Goal: Navigation & Orientation: Find specific page/section

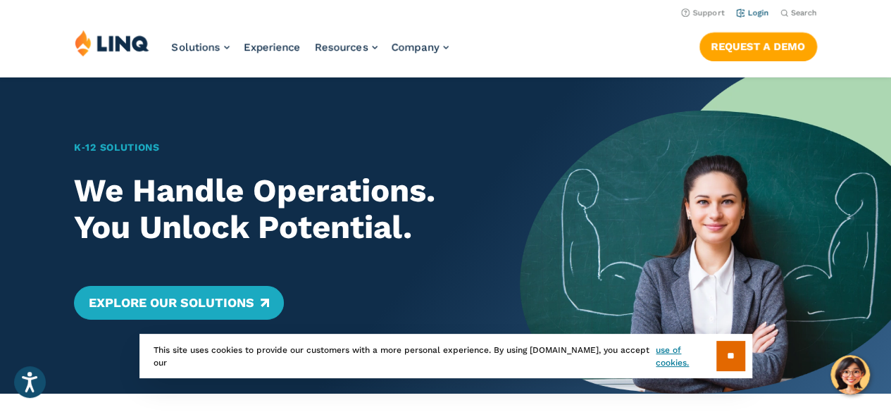
click at [763, 11] on link "Login" at bounding box center [752, 12] width 33 height 9
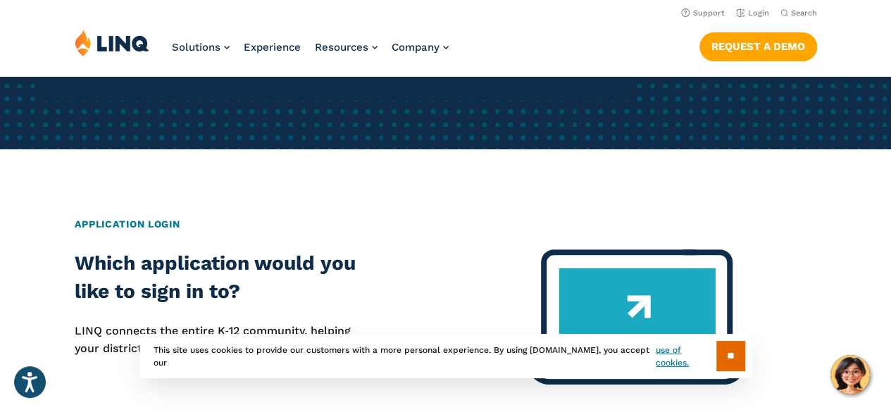
scroll to position [423, 0]
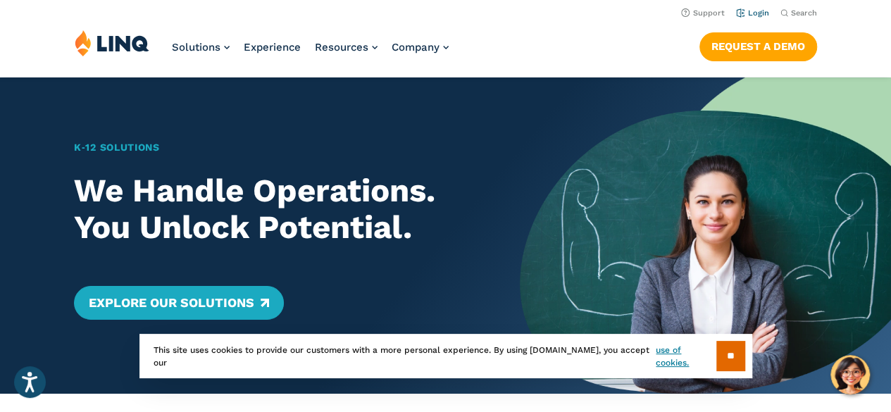
click at [751, 12] on link "Login" at bounding box center [752, 12] width 33 height 9
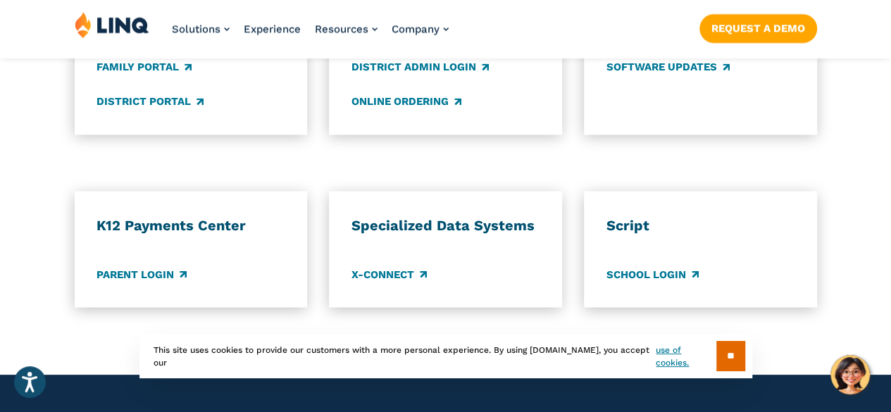
scroll to position [1197, 0]
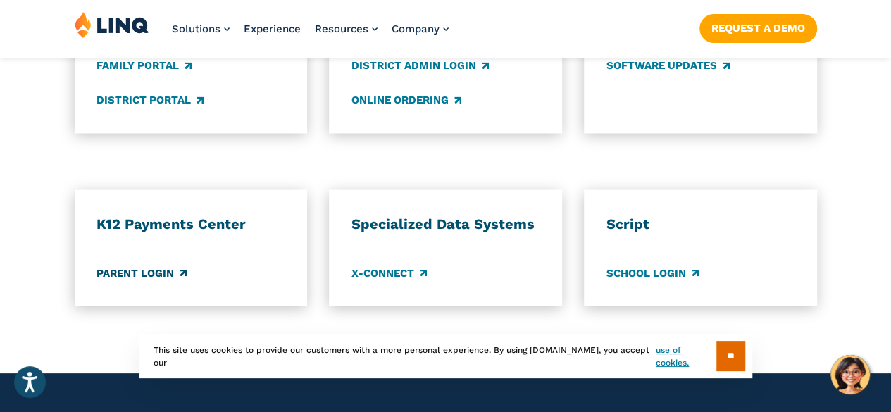
click at [155, 265] on link "Parent Login" at bounding box center [141, 272] width 90 height 15
